Goal: Task Accomplishment & Management: Manage account settings

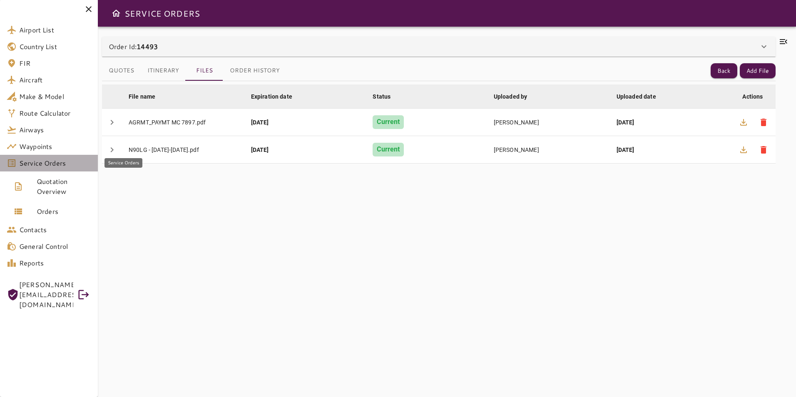
click at [67, 164] on span "Service Orders" at bounding box center [55, 163] width 72 height 10
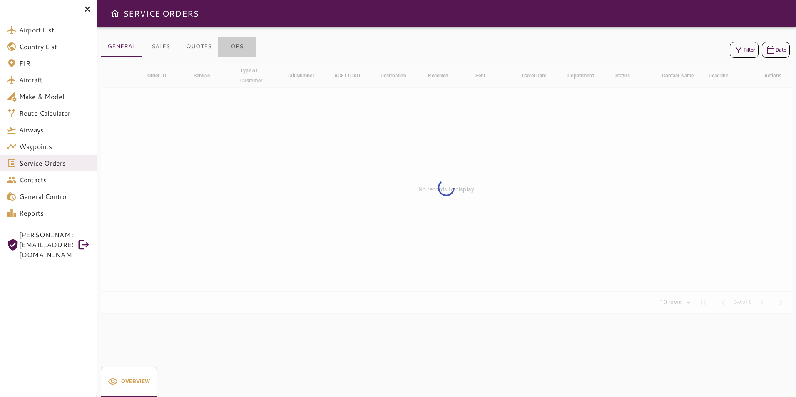
click at [236, 48] on button "OPS" at bounding box center [236, 47] width 37 height 20
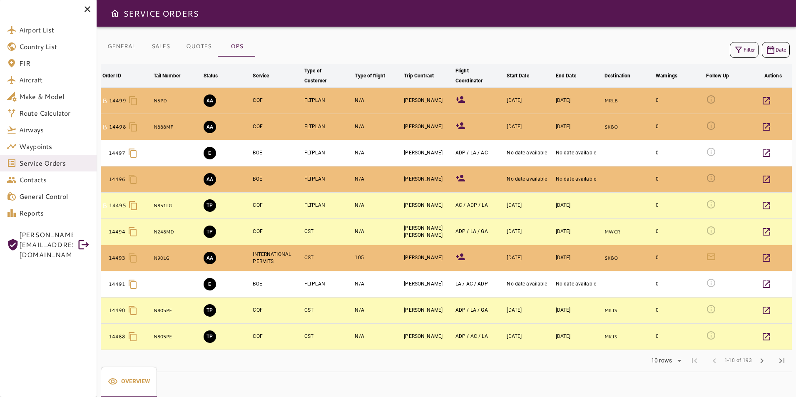
click at [460, 257] on icon at bounding box center [460, 257] width 10 height 10
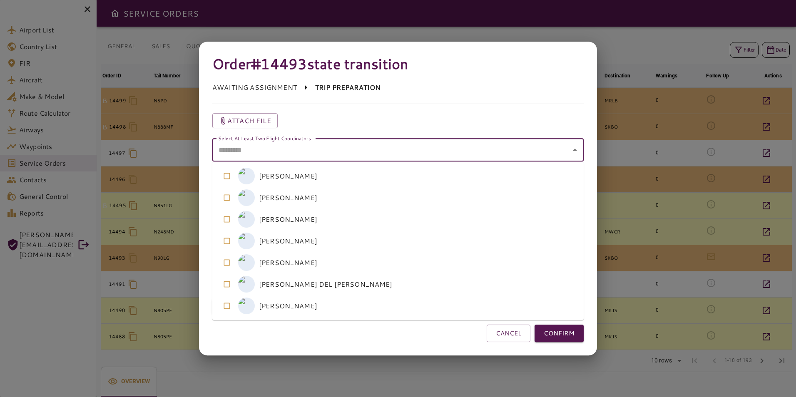
click at [320, 154] on coordinators "Select At Least Two Flight Coordinators" at bounding box center [391, 150] width 351 height 16
drag, startPoint x: 319, startPoint y: 199, endPoint x: 319, endPoint y: 211, distance: 12.5
click at [319, 201] on coordinators-option-1 "M [PERSON_NAME]" at bounding box center [397, 198] width 371 height 22
click at [321, 219] on coordinators-option-2 "M [PERSON_NAME]" at bounding box center [397, 219] width 371 height 22
click at [558, 331] on button "CONFIRM" at bounding box center [558, 333] width 49 height 17
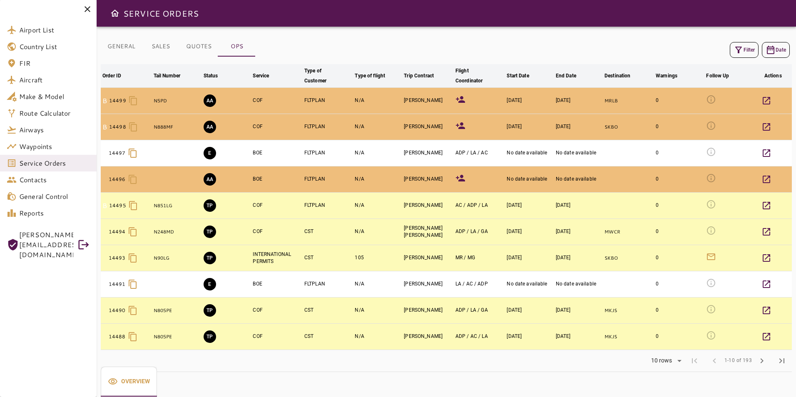
drag, startPoint x: 129, startPoint y: 46, endPoint x: 248, endPoint y: 54, distance: 119.6
click at [129, 46] on button "GENERAL" at bounding box center [121, 47] width 41 height 20
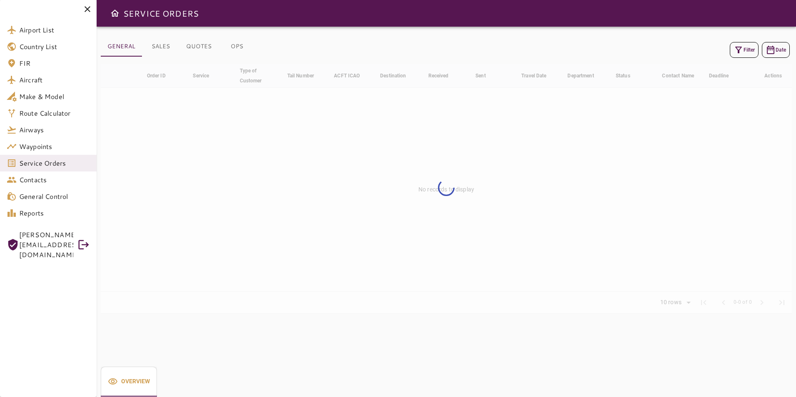
click at [744, 47] on button "Filter" at bounding box center [743, 50] width 29 height 16
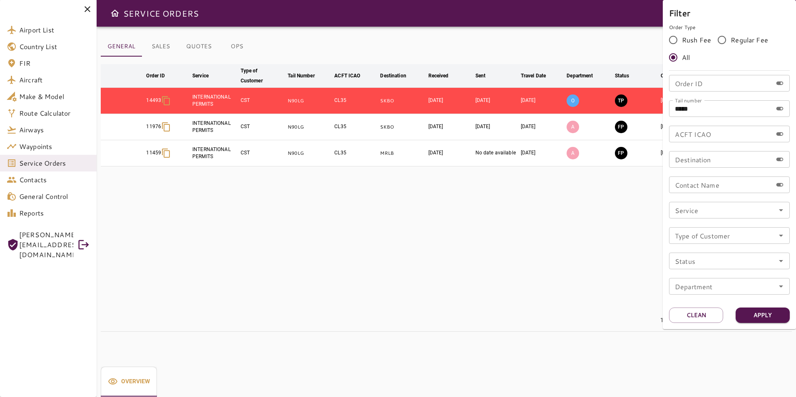
click at [488, 269] on div at bounding box center [398, 198] width 796 height 397
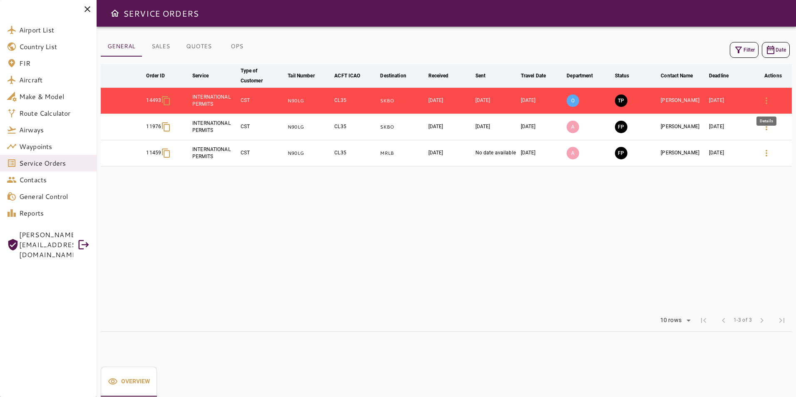
click at [764, 98] on icon "button" at bounding box center [766, 101] width 10 height 10
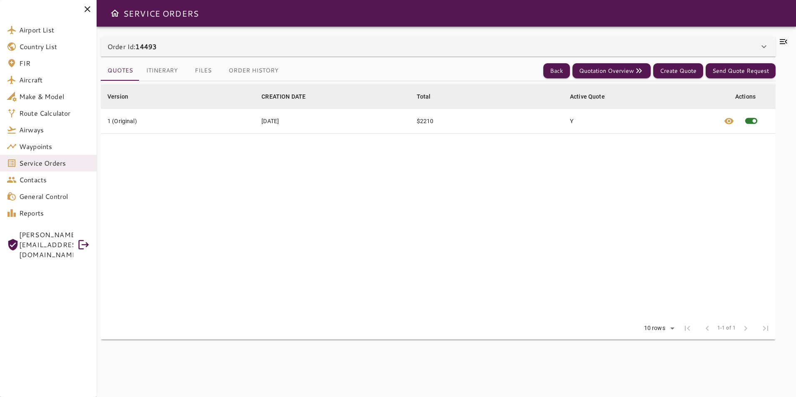
click at [784, 41] on icon at bounding box center [783, 42] width 10 height 10
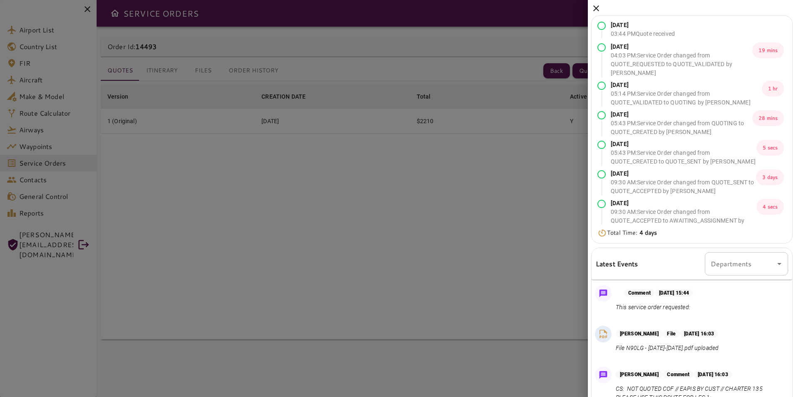
click at [595, 10] on icon at bounding box center [596, 8] width 6 height 6
